Goal: Information Seeking & Learning: Learn about a topic

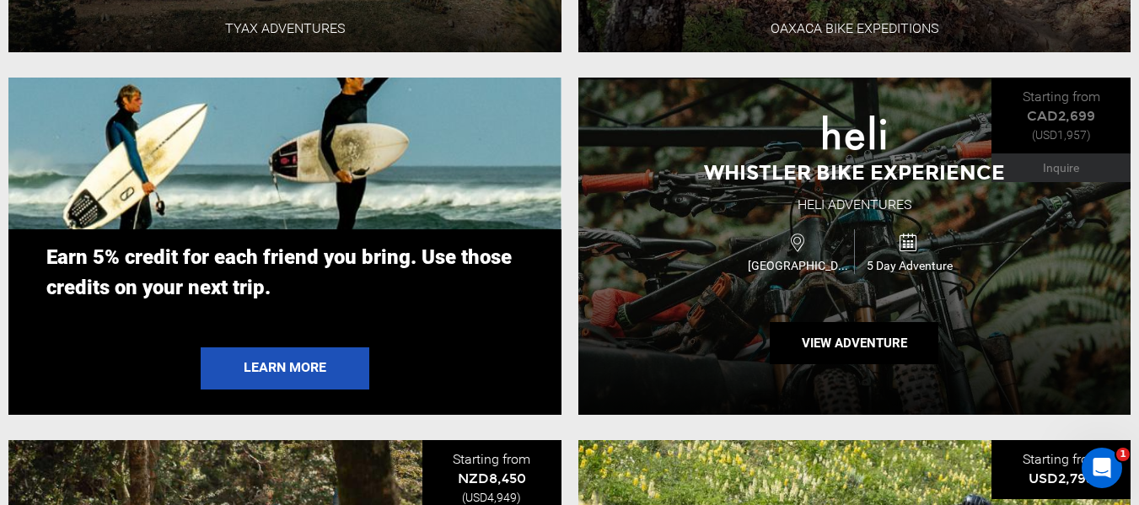
scroll to position [3120, 0]
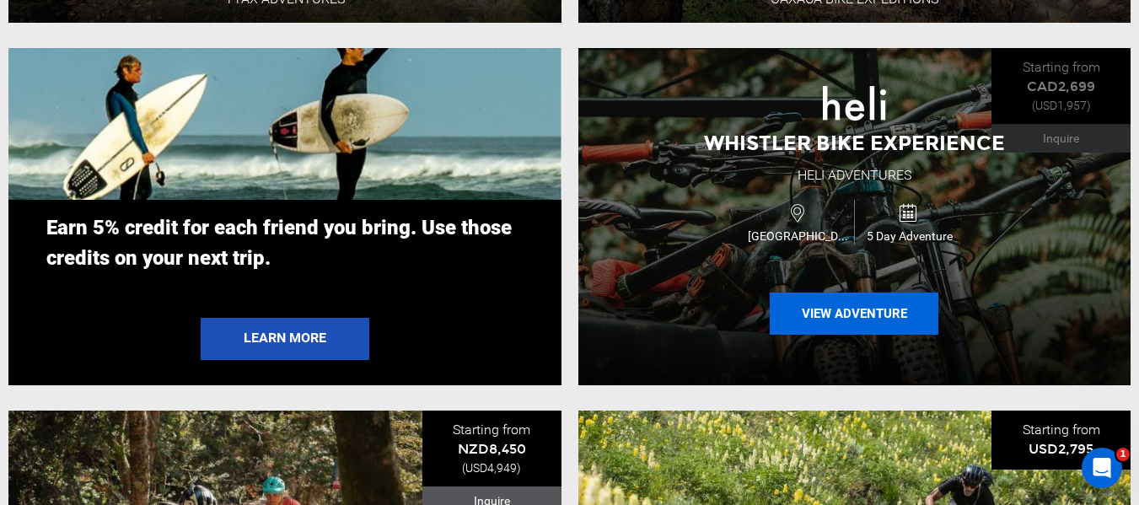
click at [858, 308] on button "View Adventure" at bounding box center [854, 314] width 169 height 42
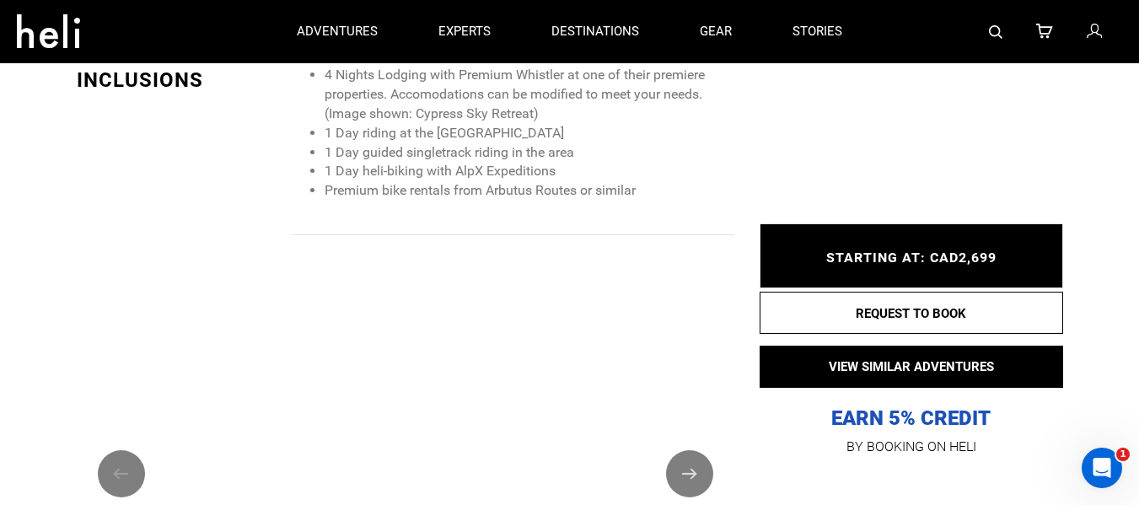
scroll to position [1181, 0]
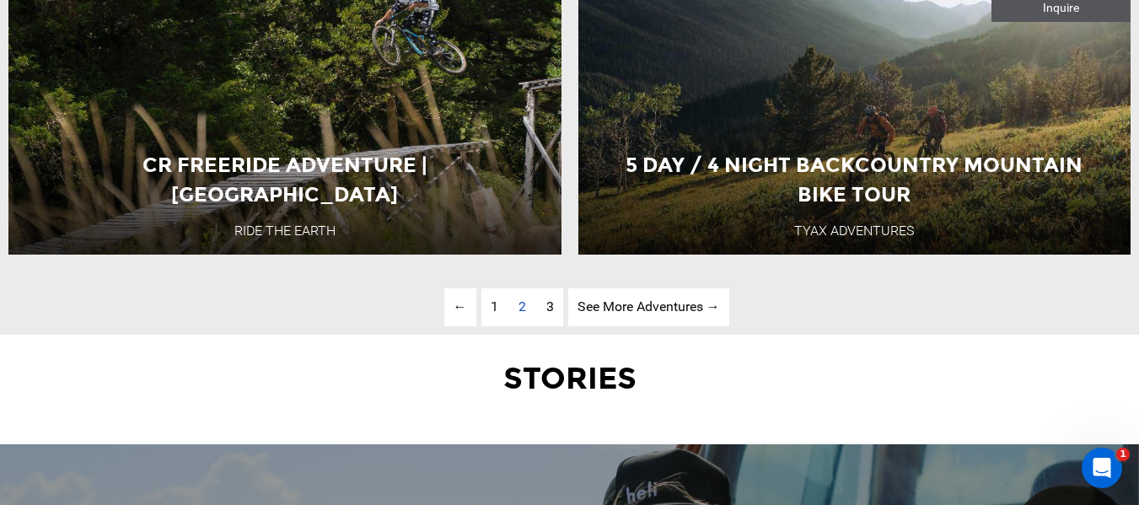
scroll to position [4385, 0]
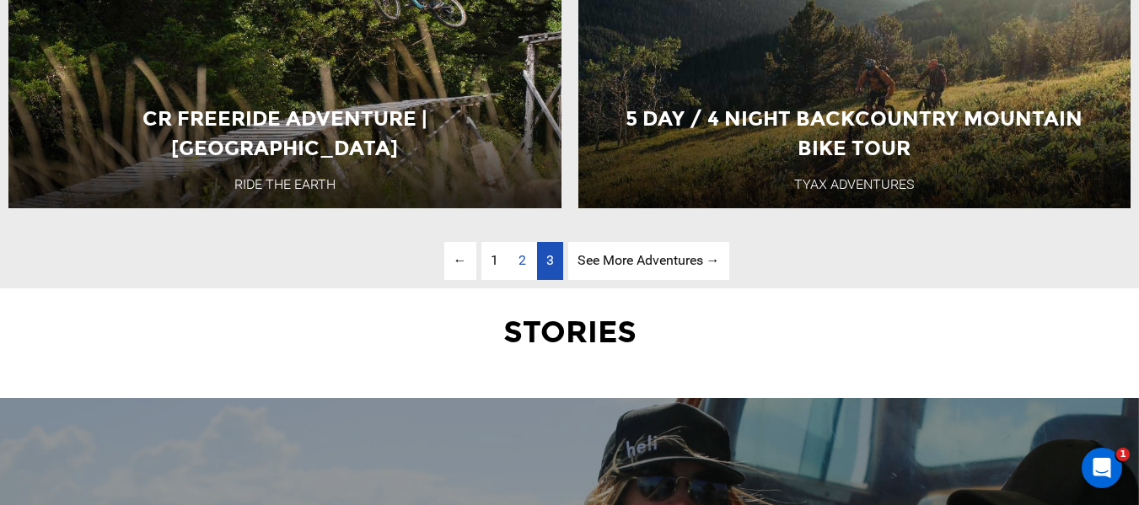
click at [550, 260] on span "3" at bounding box center [550, 260] width 8 height 16
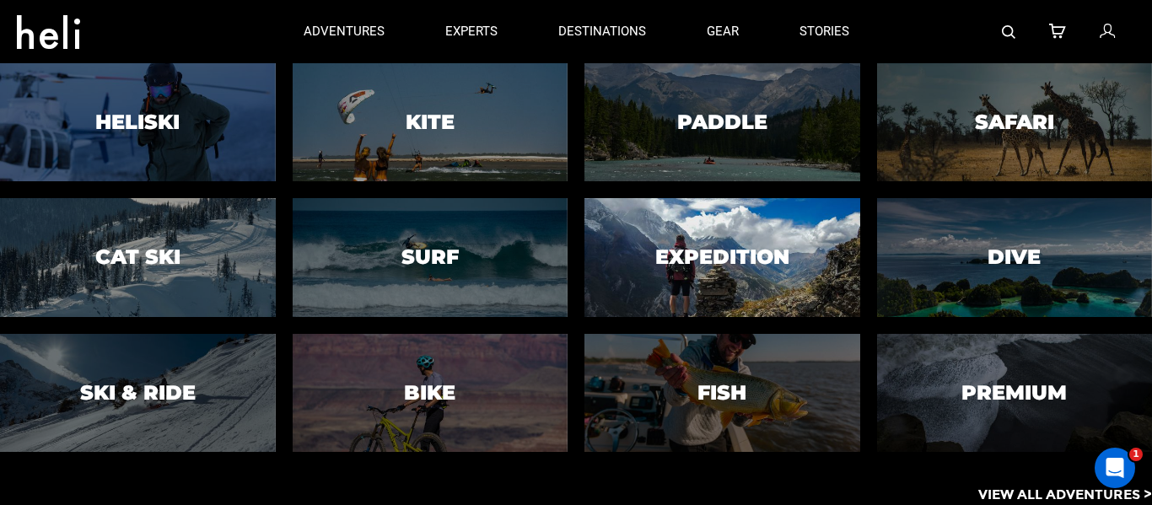
click at [709, 246] on h3 "Expedition" at bounding box center [722, 257] width 134 height 22
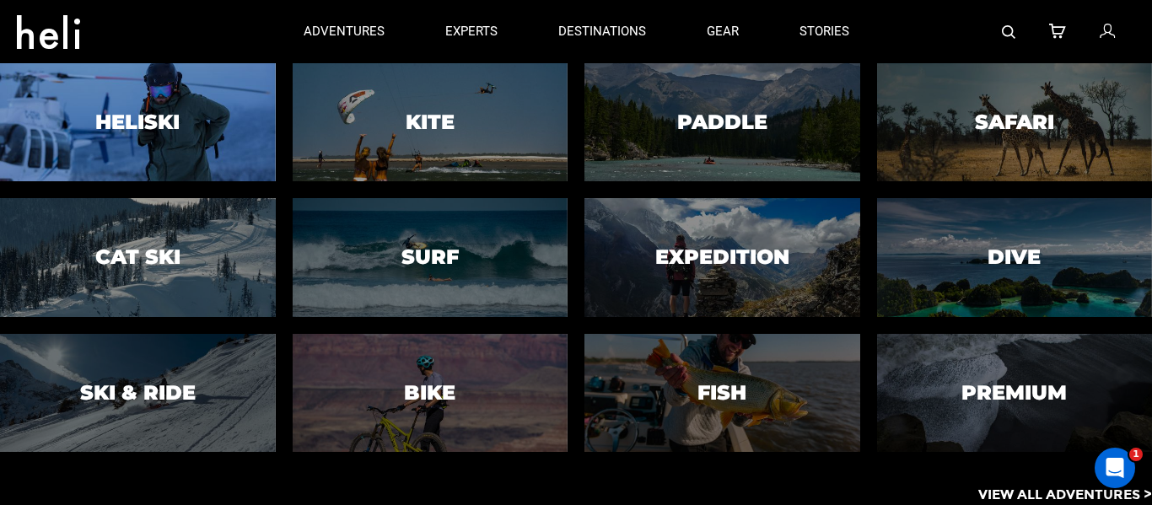
click at [142, 126] on h3 "Heliski" at bounding box center [137, 122] width 84 height 22
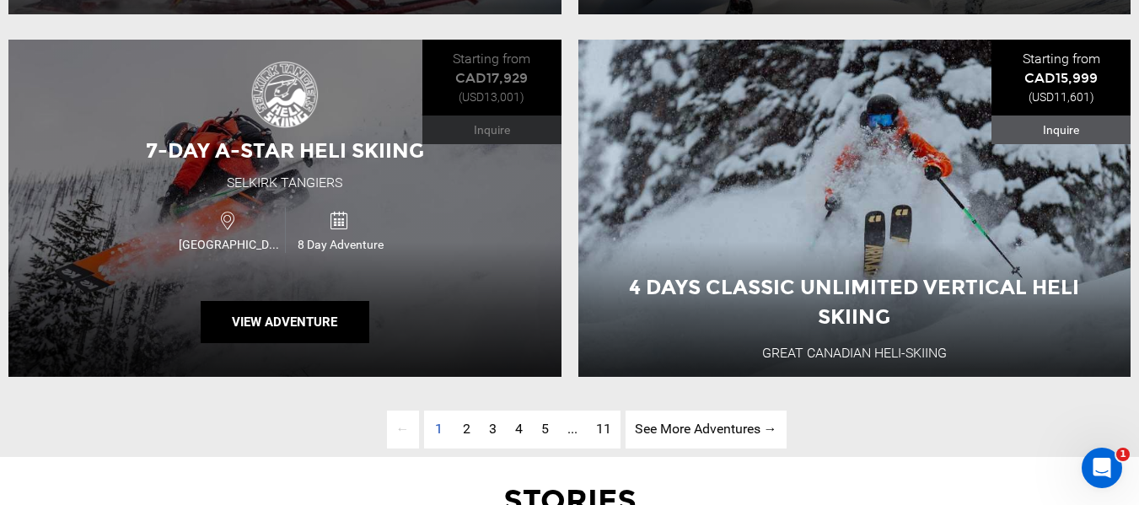
scroll to position [4301, 0]
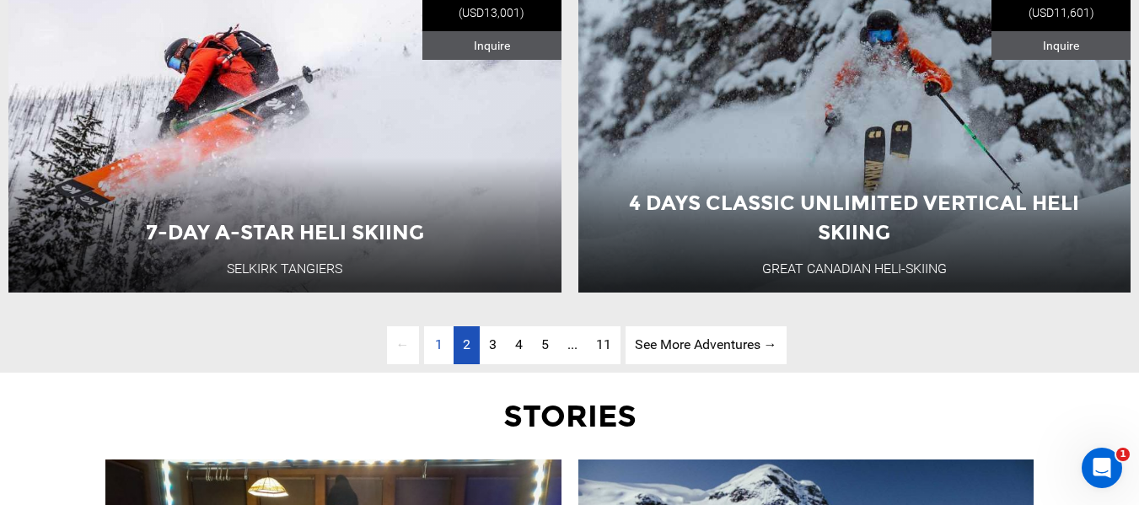
click at [467, 343] on span "2" at bounding box center [467, 344] width 8 height 16
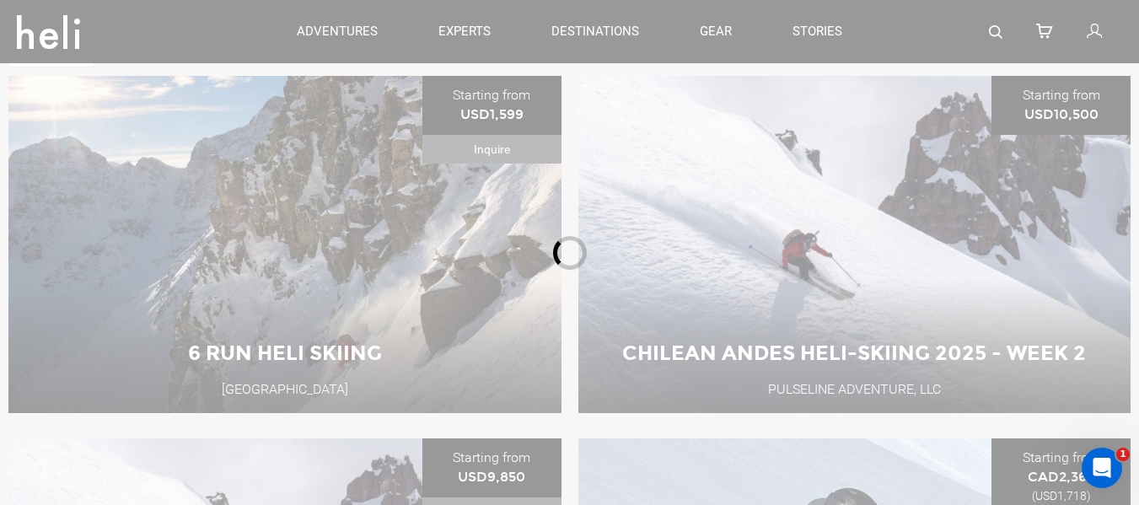
scroll to position [550, 0]
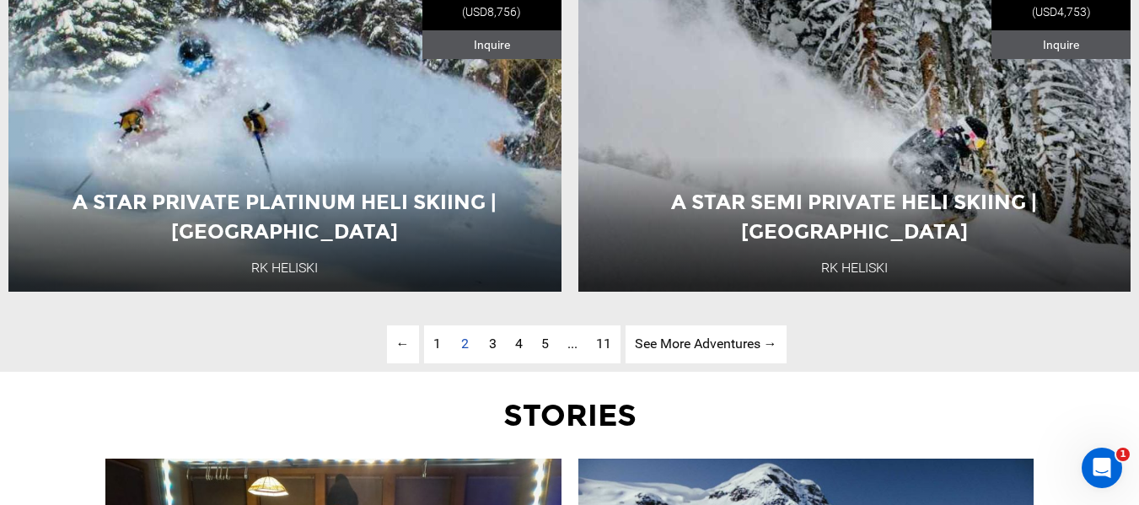
scroll to position [4345, 0]
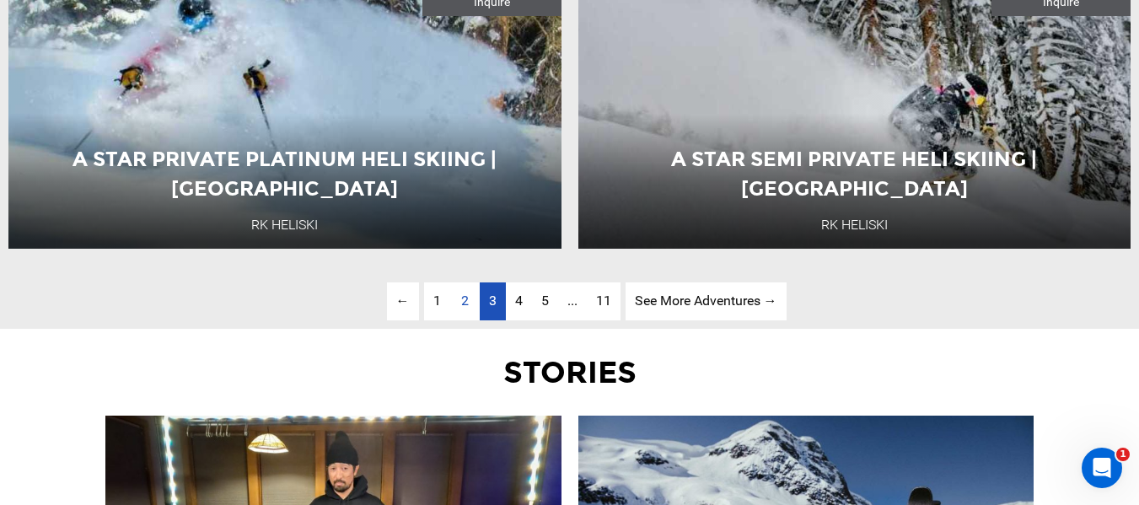
click at [492, 299] on span "3" at bounding box center [493, 301] width 8 height 16
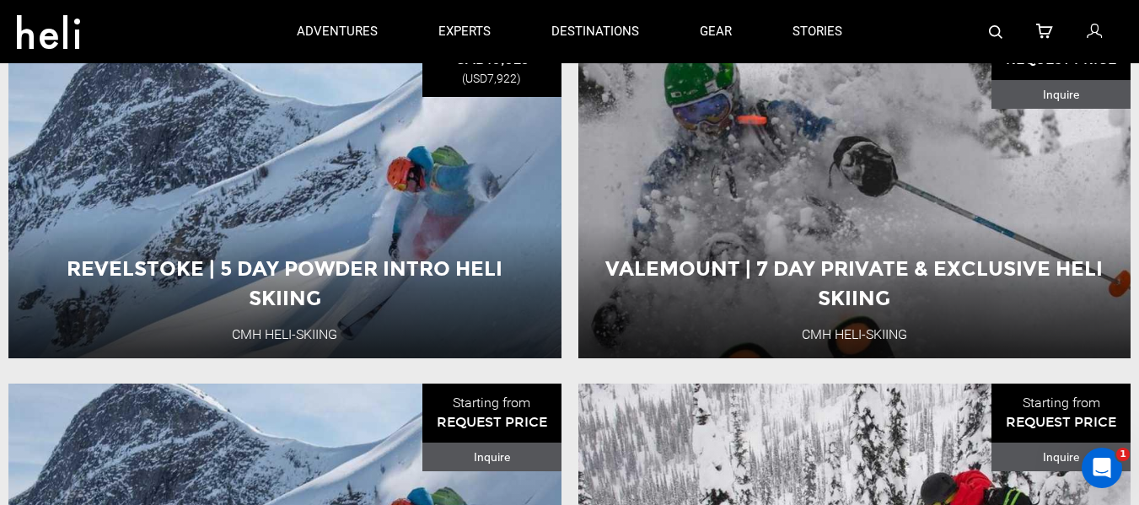
scroll to position [1983, 0]
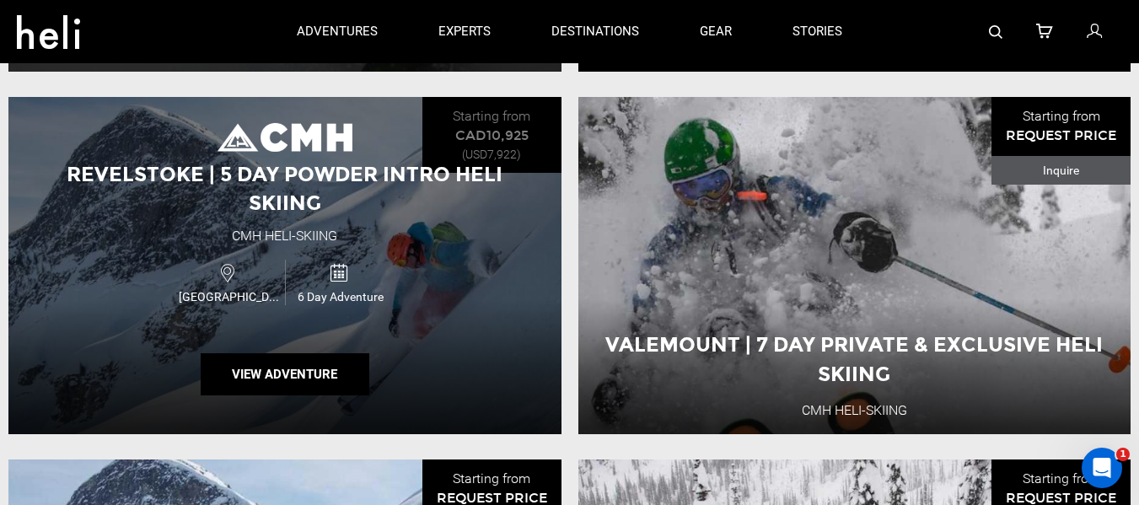
click at [449, 254] on div "Canada 6 Day Adventure" at bounding box center [284, 282] width 331 height 56
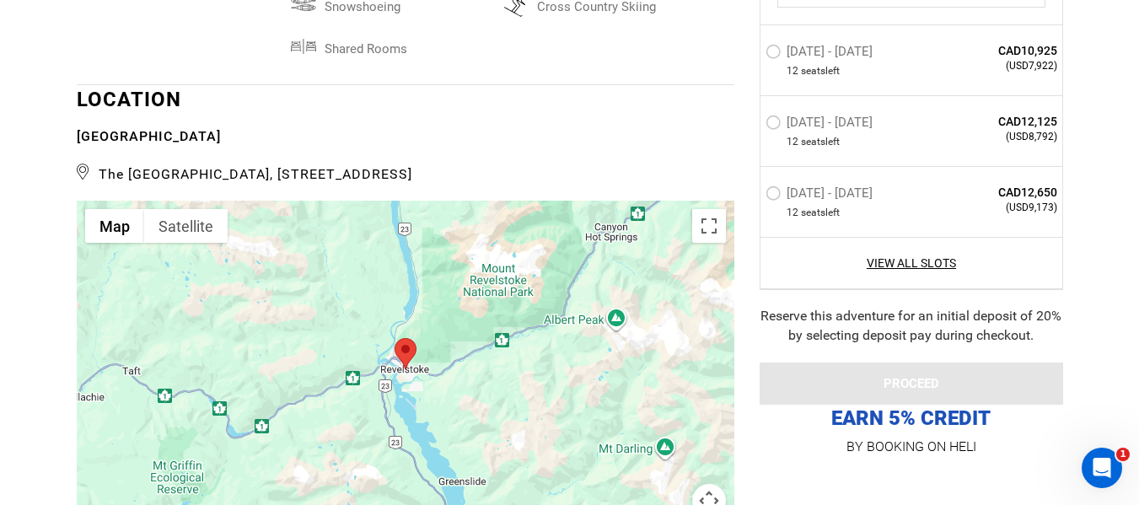
scroll to position [4301, 0]
